Goal: Ask a question

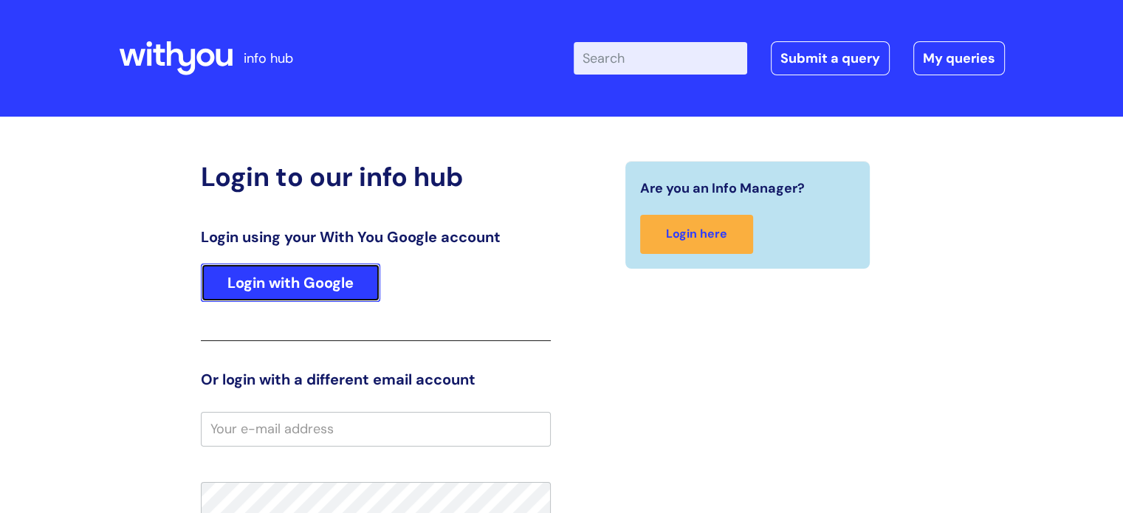
click at [214, 267] on link "Login with Google" at bounding box center [290, 283] width 179 height 38
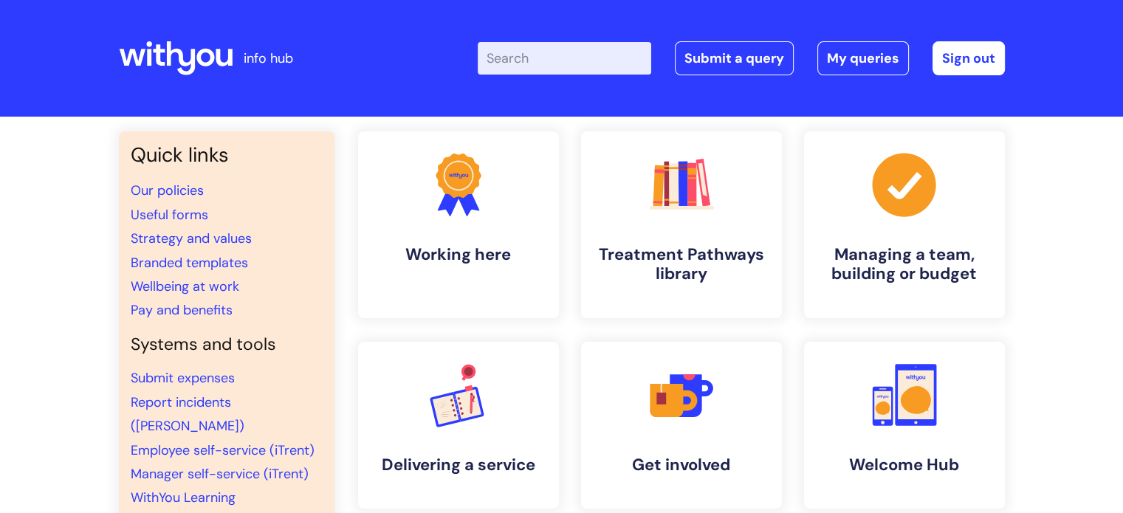
click at [565, 60] on input "Enter your search term here..." at bounding box center [565, 58] width 174 height 32
type input "trainline"
click button "Search" at bounding box center [0, 0] width 0 height 0
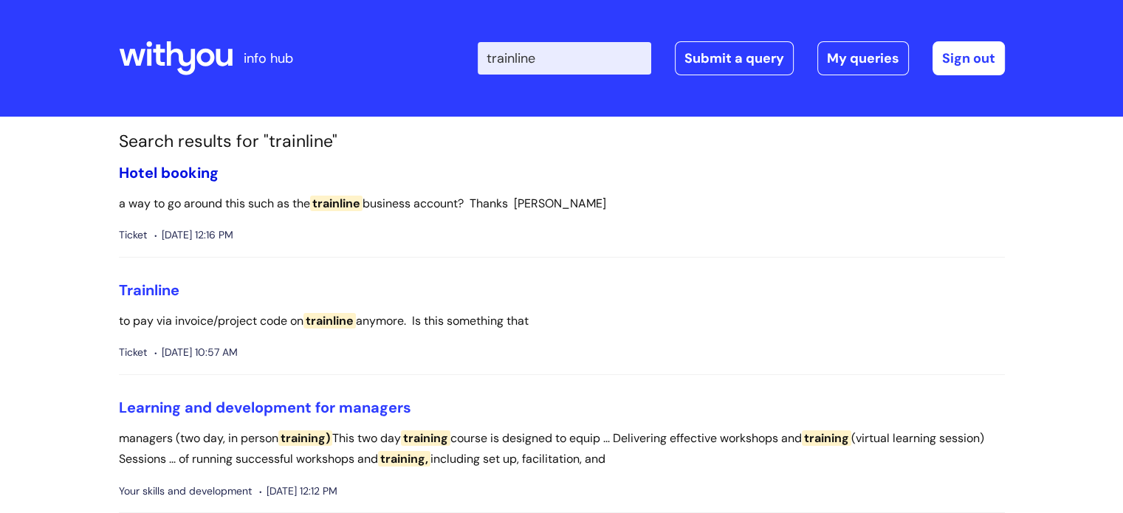
click at [219, 174] on h3 "Hotel booking" at bounding box center [562, 173] width 886 height 18
click at [215, 175] on link "Hotel booking" at bounding box center [169, 172] width 100 height 19
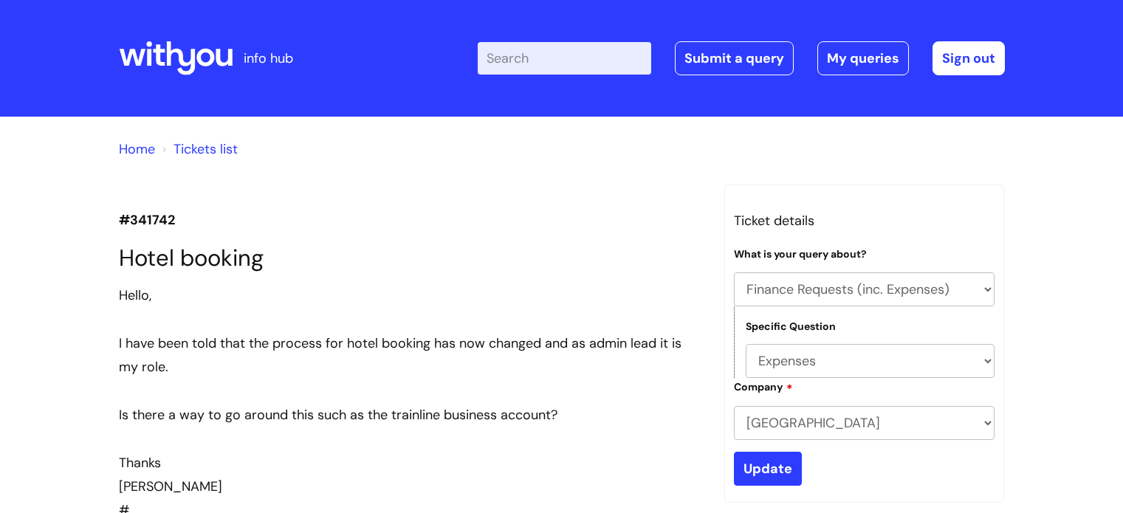
select select "Finance Requests (inc. Expenses)"
select select "Expenses"
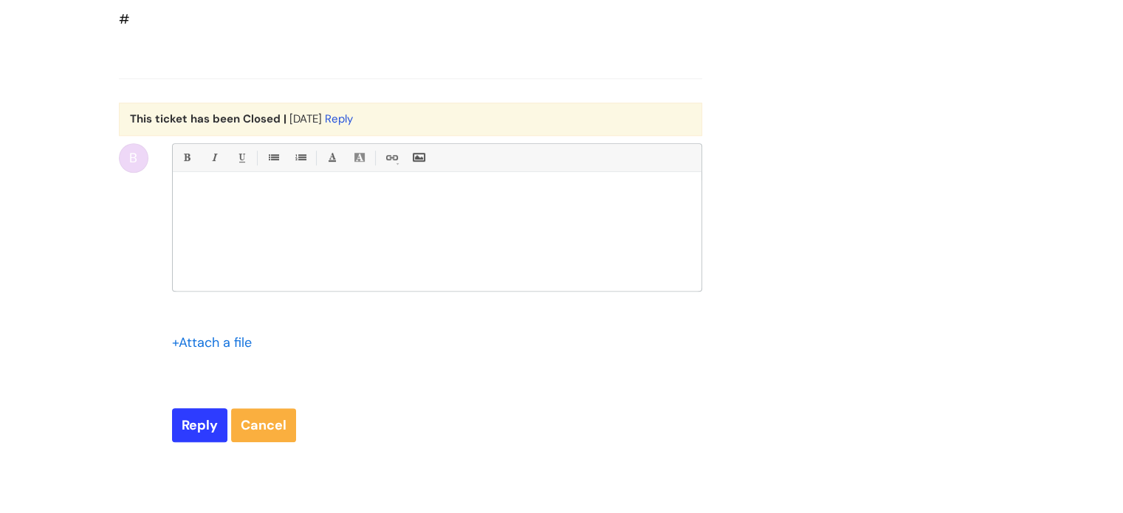
scroll to position [1033, 0]
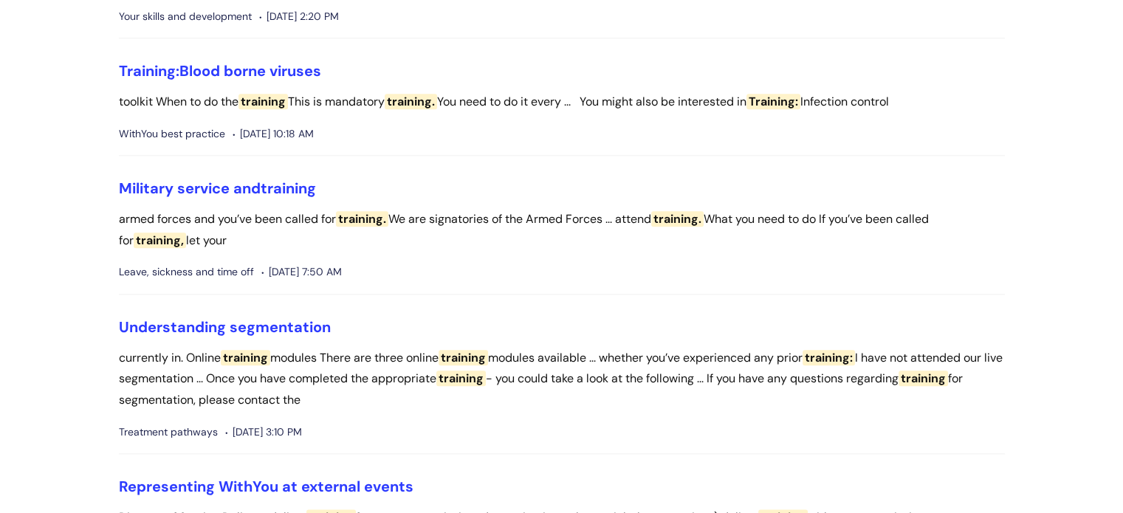
scroll to position [1558, 0]
